Goal: Transaction & Acquisition: Purchase product/service

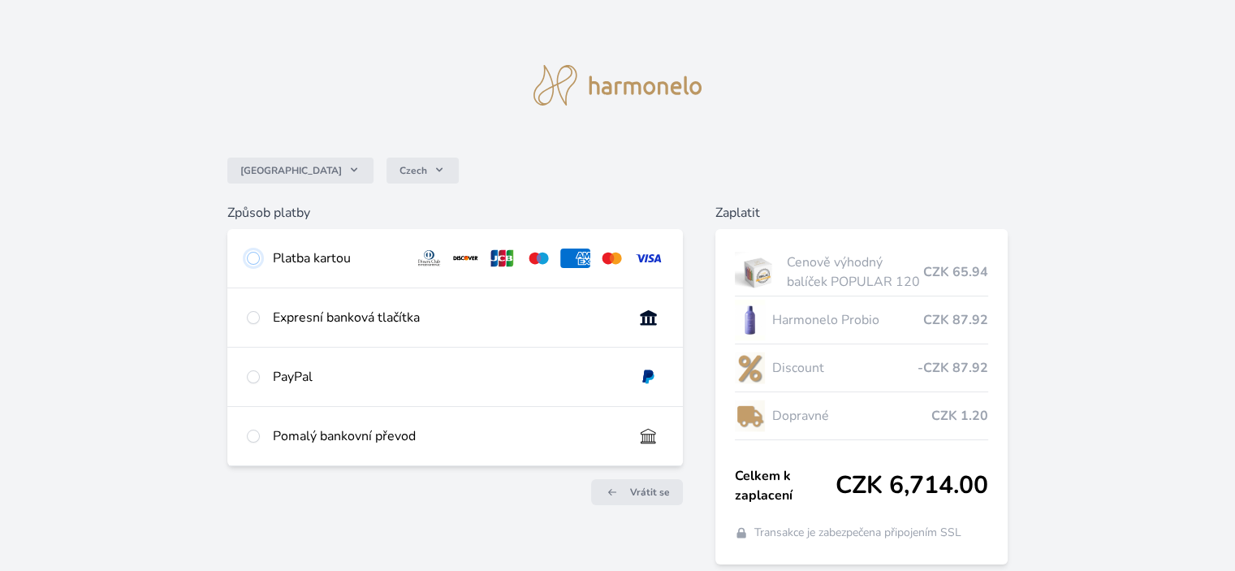
click at [250, 259] on input "radio" at bounding box center [253, 258] width 13 height 13
radio input "true"
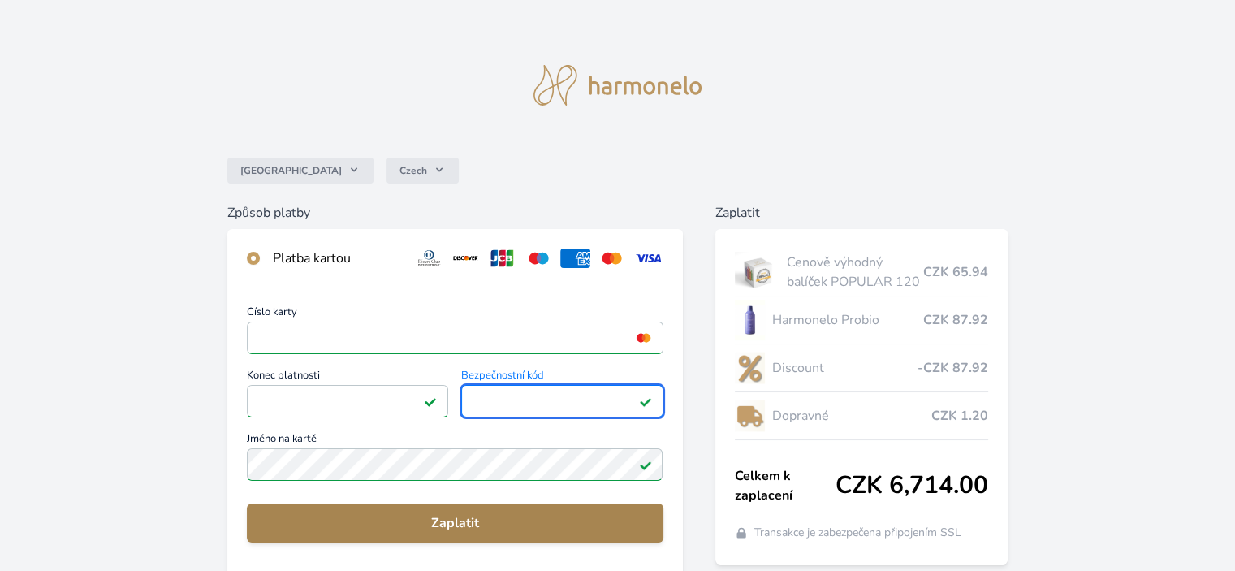
click at [531, 532] on span "Zaplatit" at bounding box center [455, 522] width 390 height 19
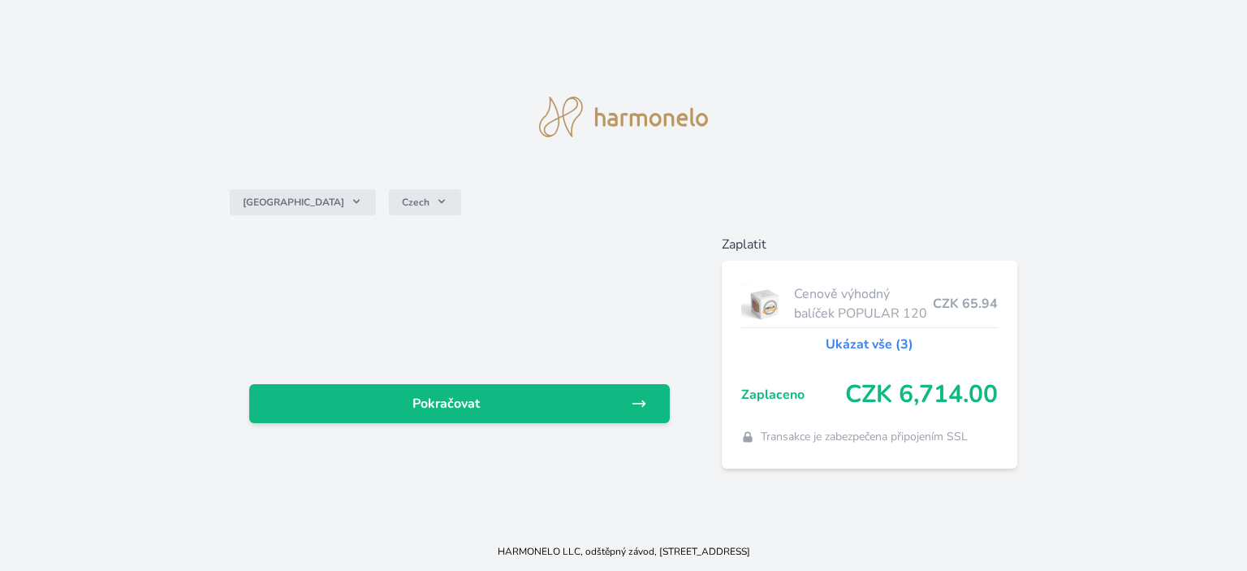
drag, startPoint x: 1223, startPoint y: 317, endPoint x: 1224, endPoint y: 578, distance: 260.6
click at [1224, 570] on html "Česko Czech Pokračovat Zaplatit Cenově výhodný balíček POPULAR 120 CZK 65.94 Uk…" at bounding box center [623, 285] width 1247 height 571
click at [1202, 434] on div "Česko Czech Pokračovat Zaplatit Cenově výhodný balíček POPULAR 120 CZK 65.94 Uk…" at bounding box center [623, 266] width 1247 height 532
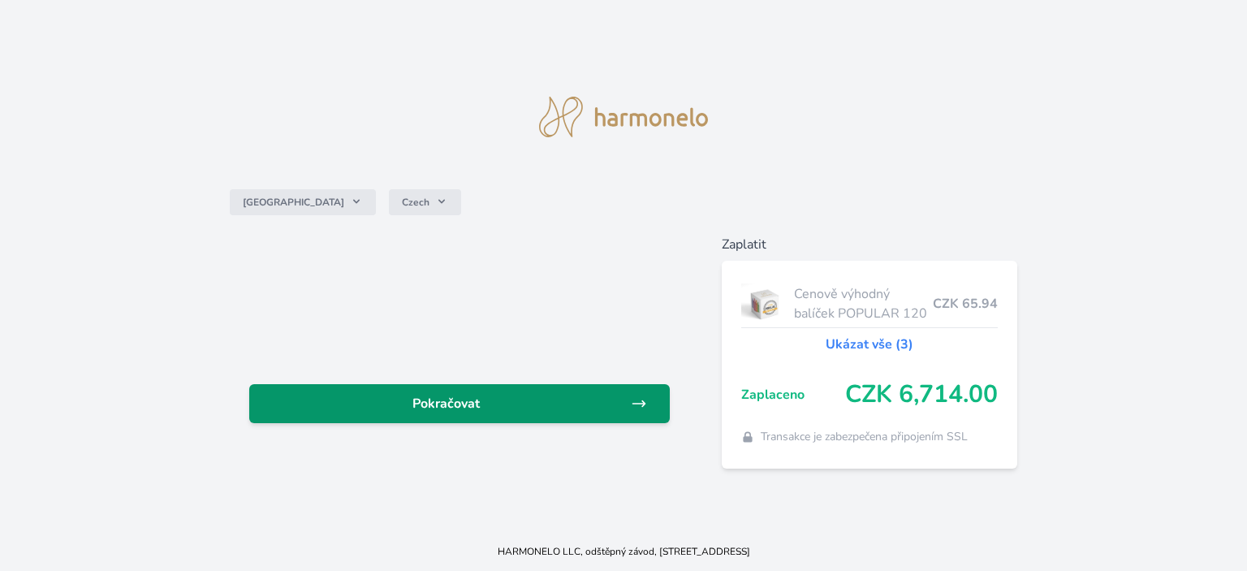
click at [514, 407] on span "Pokračovat" at bounding box center [446, 403] width 369 height 19
